Goal: Browse casually

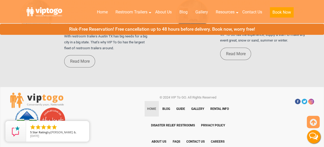
scroll to position [3626, 0]
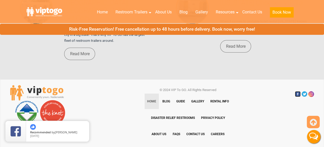
click at [299, 91] on link at bounding box center [298, 94] width 6 height 6
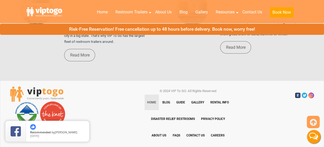
scroll to position [3627, 0]
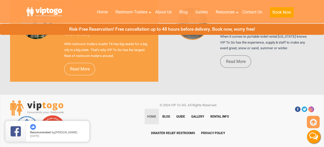
scroll to position [3626, 0]
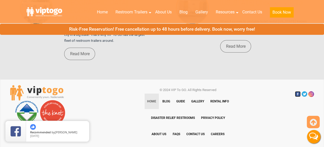
click at [297, 91] on link at bounding box center [298, 94] width 6 height 6
